Goal: Task Accomplishment & Management: Use online tool/utility

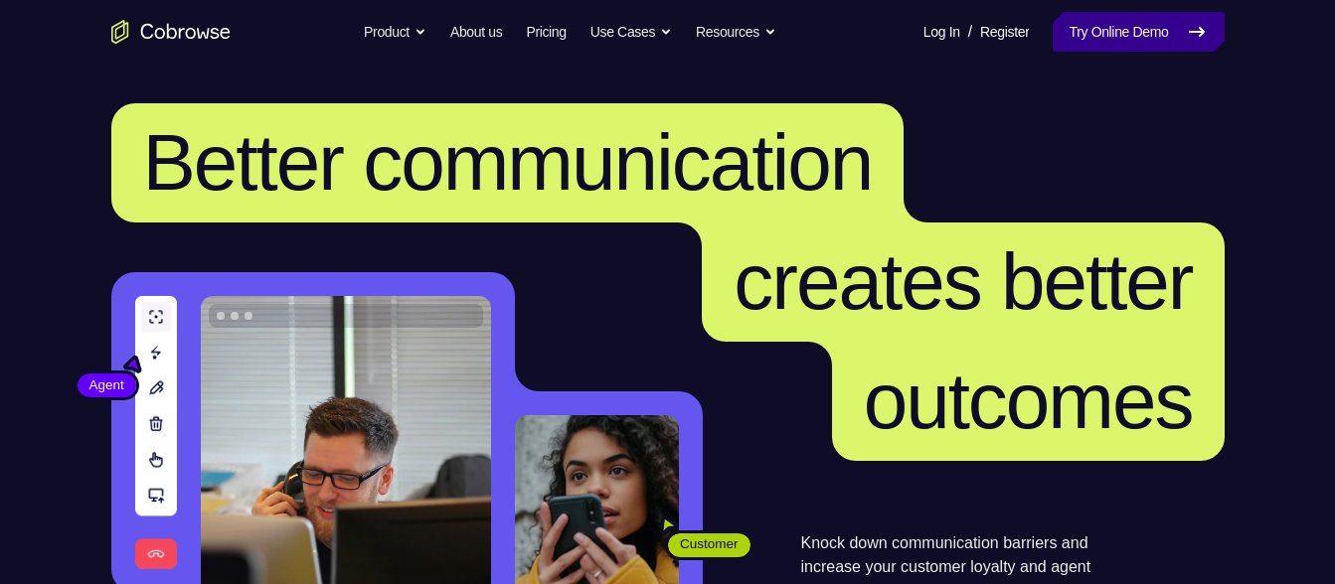
click at [1198, 13] on link "Try Online Demo" at bounding box center [1138, 32] width 171 height 40
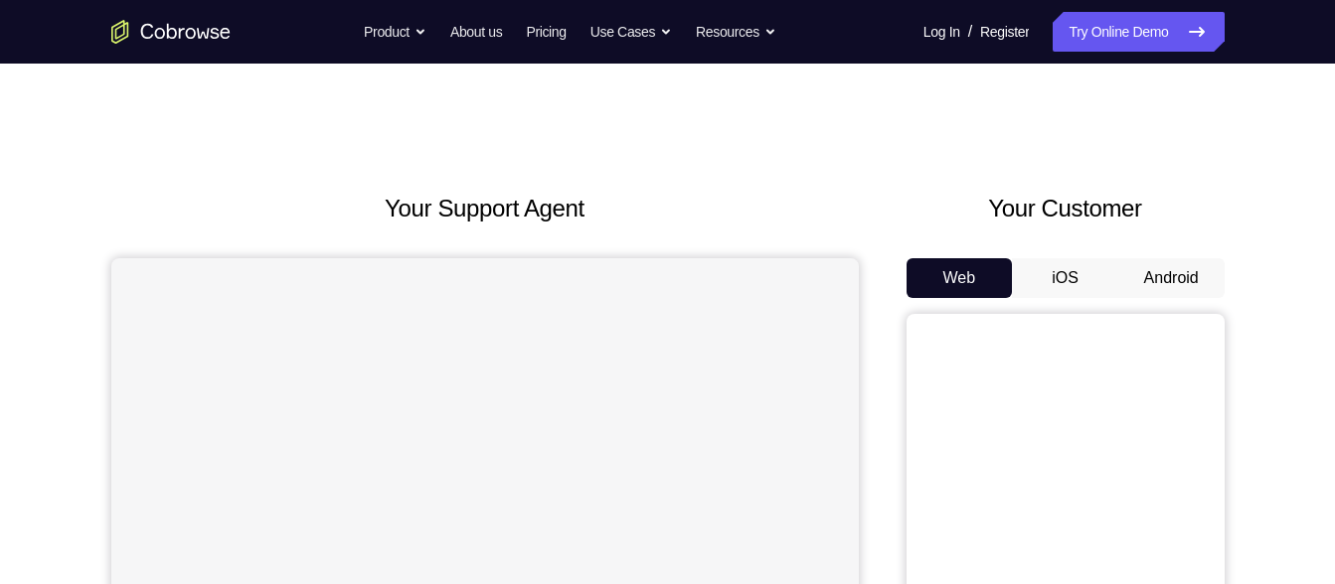
click at [1168, 282] on button "Android" at bounding box center [1171, 278] width 106 height 40
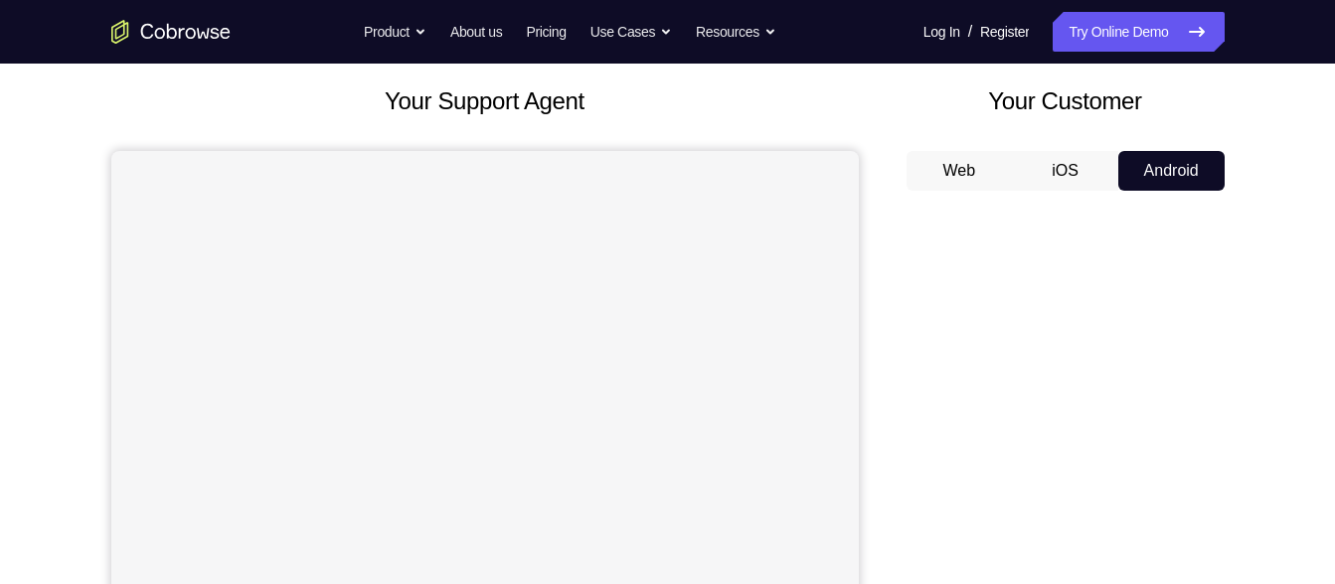
scroll to position [85, 0]
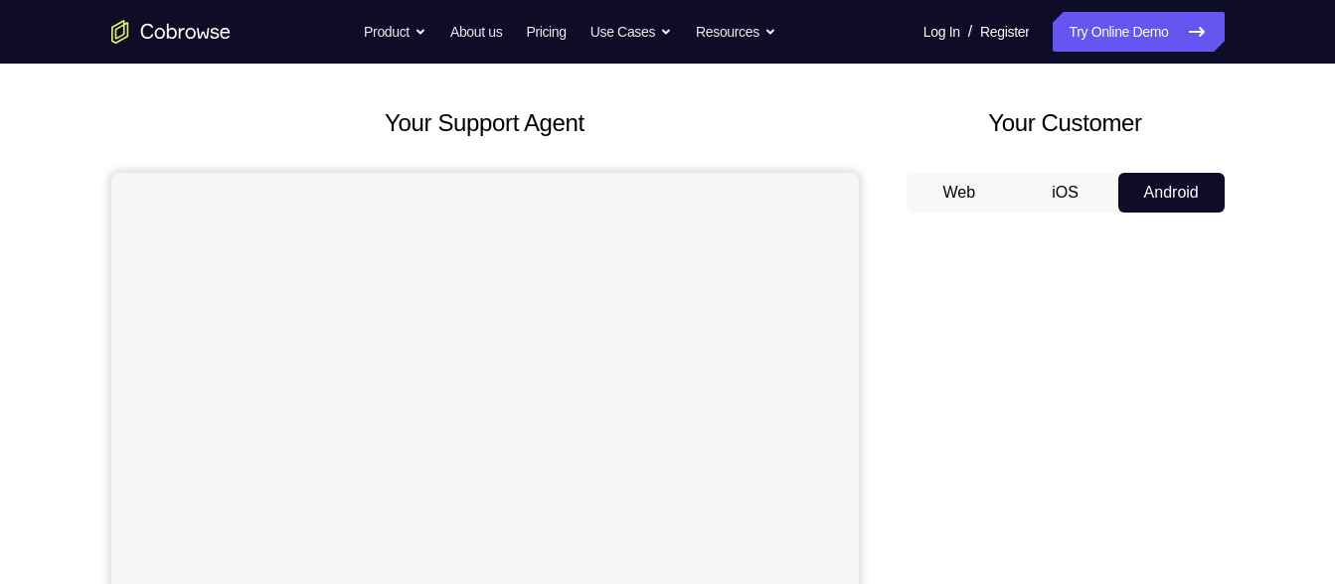
click at [1030, 181] on button "iOS" at bounding box center [1065, 193] width 106 height 40
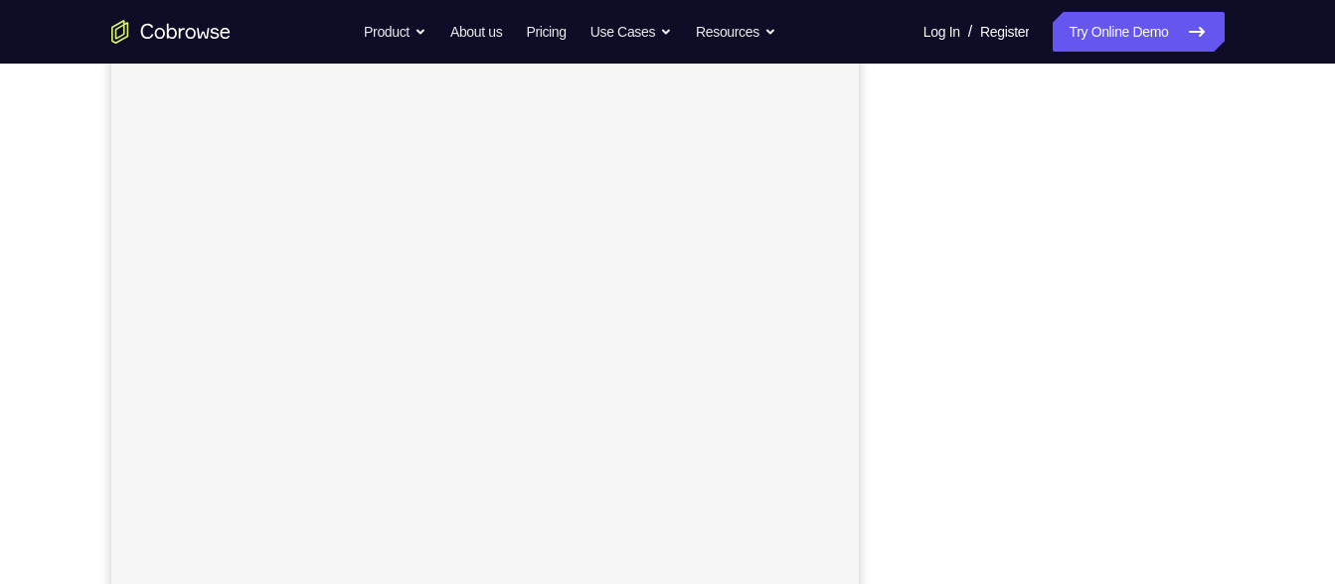
scroll to position [340, 0]
drag, startPoint x: 950, startPoint y: 63, endPoint x: 872, endPoint y: 96, distance: 85.5
click at [872, 96] on div "Your Support Agent Your Customer Web iOS Android" at bounding box center [667, 218] width 1113 height 735
drag, startPoint x: 911, startPoint y: 93, endPoint x: 878, endPoint y: 227, distance: 137.4
click at [878, 227] on div "Your Support Agent Your Customer Web iOS Android" at bounding box center [667, 218] width 1113 height 735
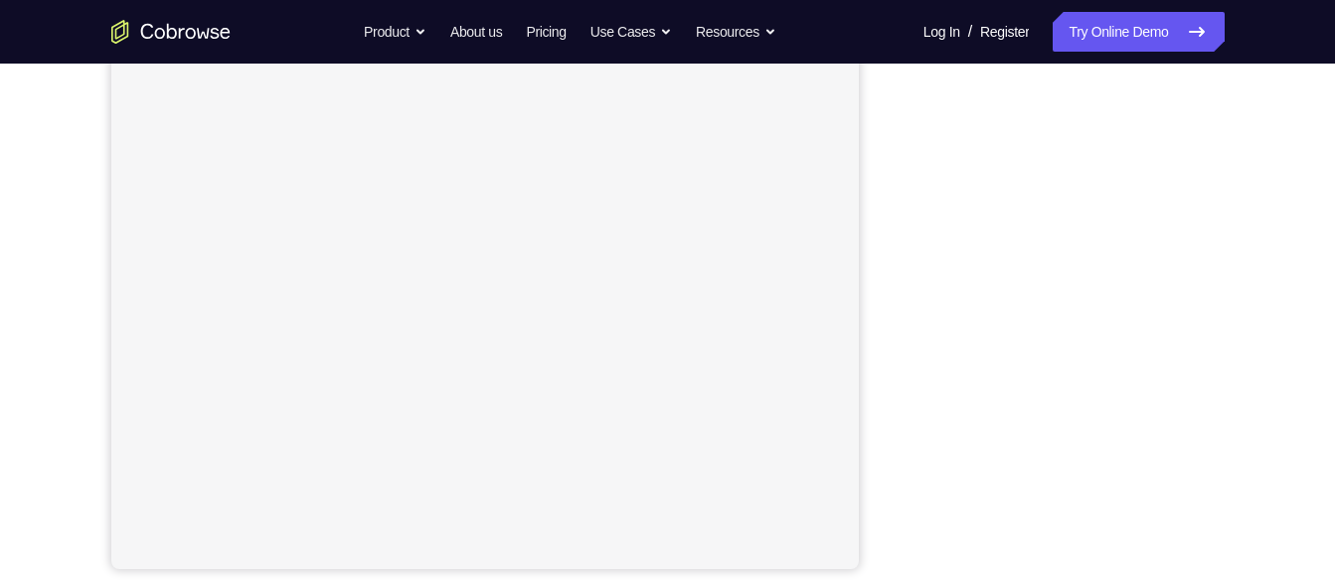
scroll to position [353, 0]
